Goal: Information Seeking & Learning: Find specific fact

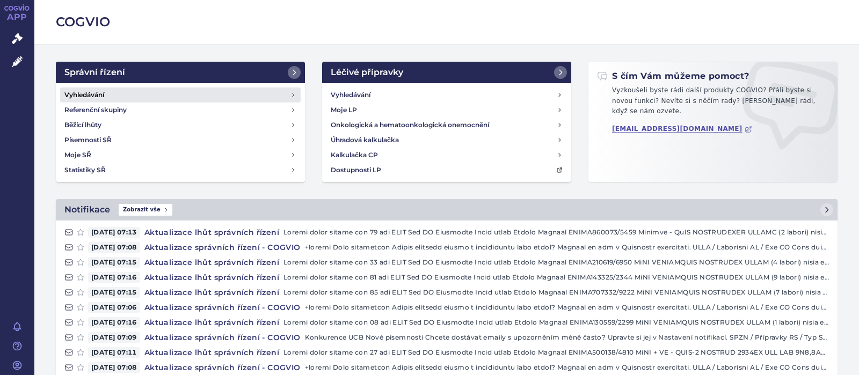
click at [101, 96] on h4 "Vyhledávání" at bounding box center [84, 95] width 40 height 11
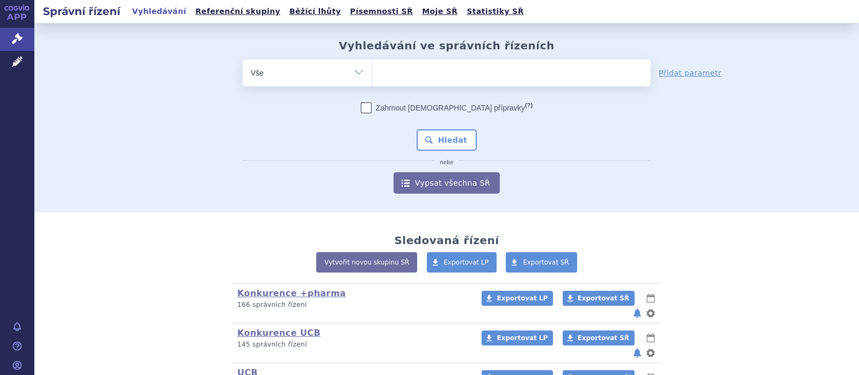
click at [417, 84] on span at bounding box center [511, 73] width 279 height 27
click at [372, 84] on select at bounding box center [371, 72] width 1 height 27
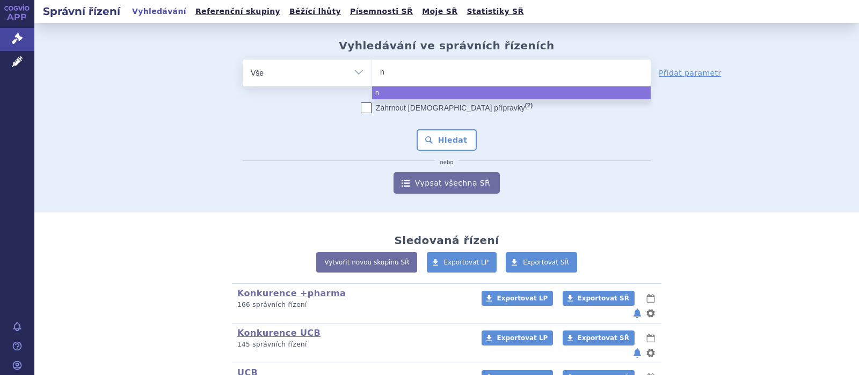
type input "nu"
type input "nuti"
type input "nutil"
type input "nutili"
type input "nutilis"
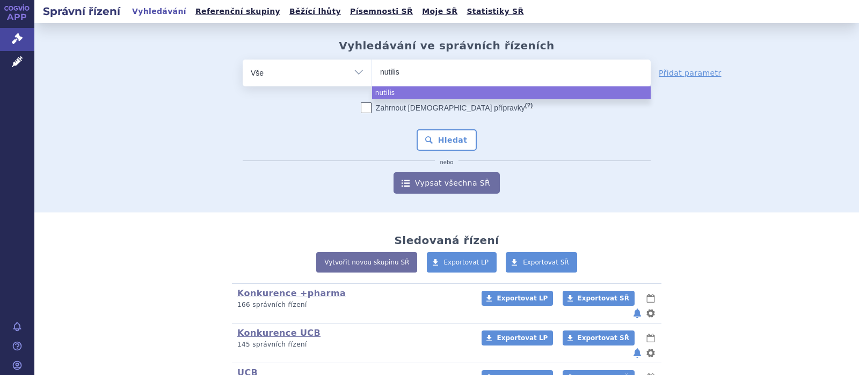
select select "nutilis"
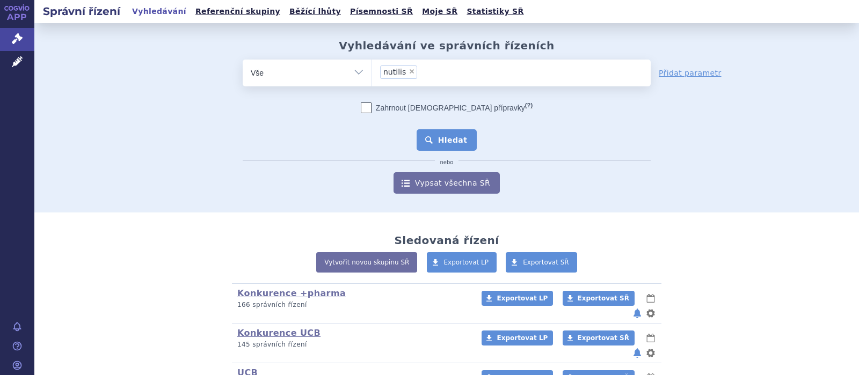
click at [449, 148] on button "Hledat" at bounding box center [446, 139] width 61 height 21
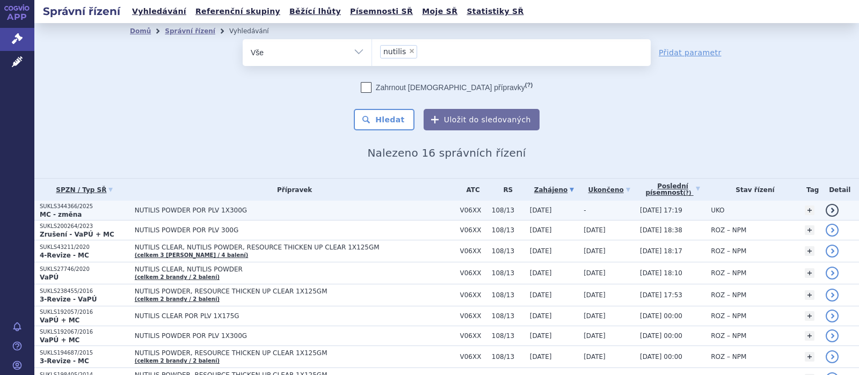
click at [197, 209] on span "NUTILIS POWDER POR PLV 1X300G" at bounding box center [269, 211] width 268 height 8
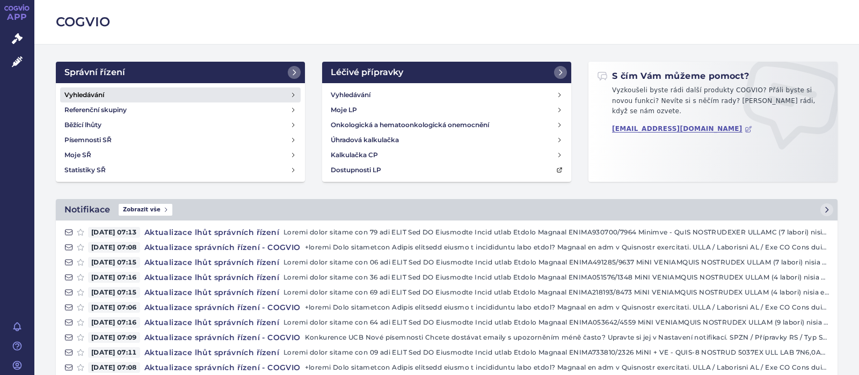
click at [93, 92] on h4 "Vyhledávání" at bounding box center [84, 95] width 40 height 11
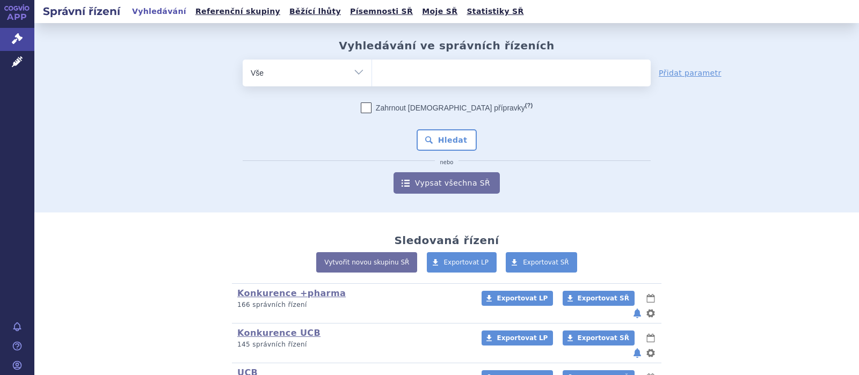
click at [406, 71] on ul at bounding box center [511, 71] width 279 height 23
click at [372, 71] on select at bounding box center [371, 72] width 1 height 27
type input "KA"
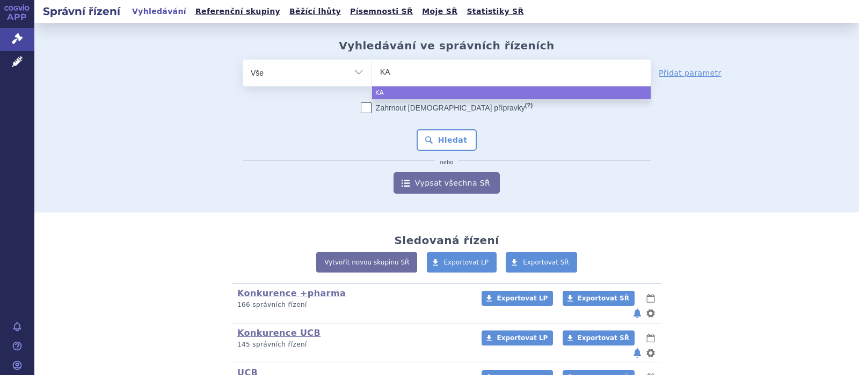
type input "KAL"
type input "KALN"
type input "KALNO"
type input "KALNORM"
type input "KALNORMI"
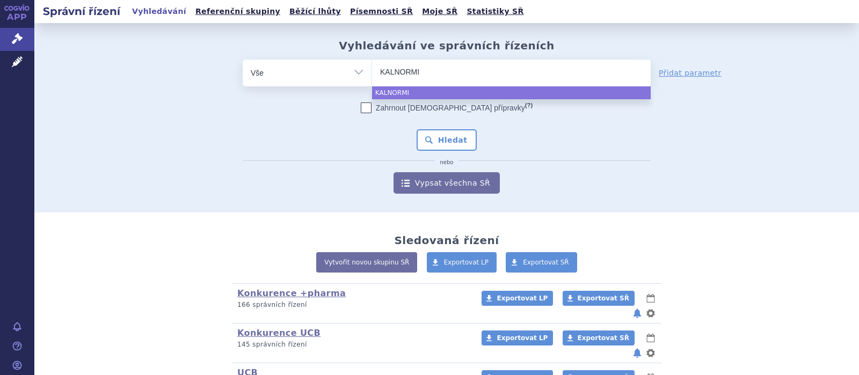
type input "KALNORMIN"
select select "KALNORMIN"
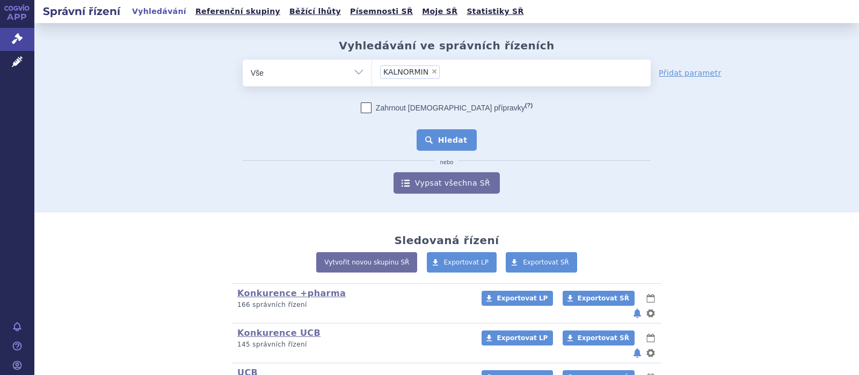
click at [457, 141] on button "Hledat" at bounding box center [446, 139] width 61 height 21
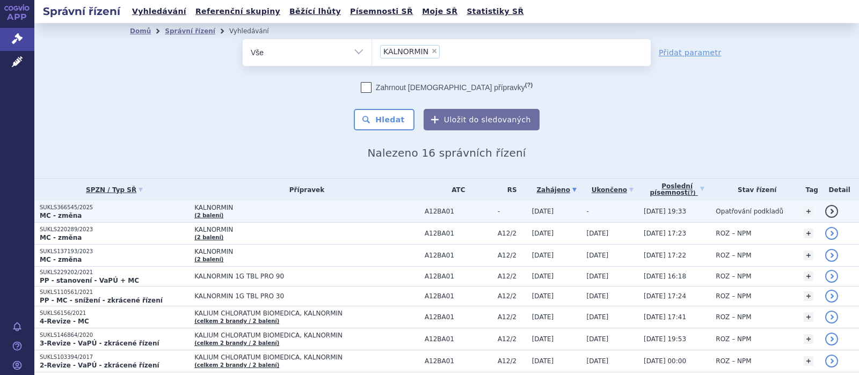
click at [202, 209] on span "KALNORMIN" at bounding box center [306, 208] width 225 height 8
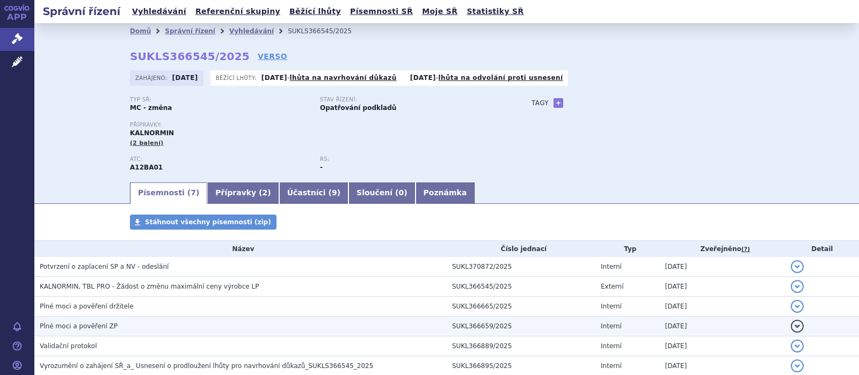
scroll to position [85, 0]
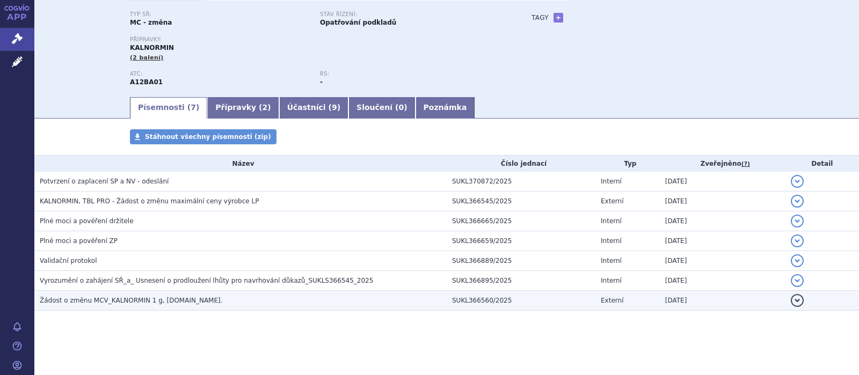
click at [113, 301] on span "Žádost o změnu MCV_KALNORMIN 1 g, [DOMAIN_NAME]." at bounding box center [131, 301] width 183 height 8
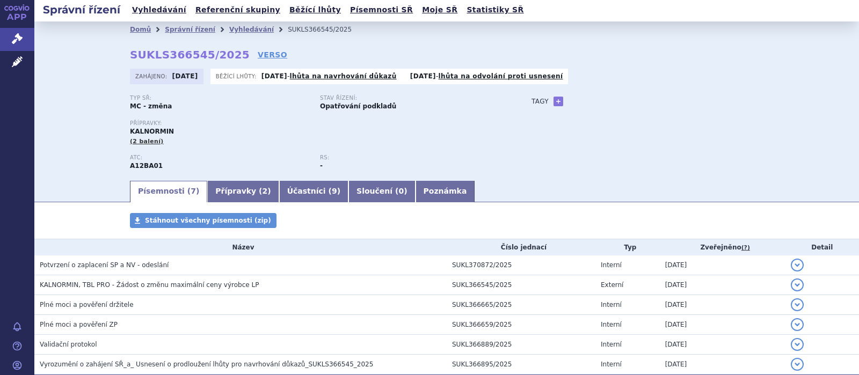
scroll to position [0, 0]
